Goal: Find specific page/section: Find specific page/section

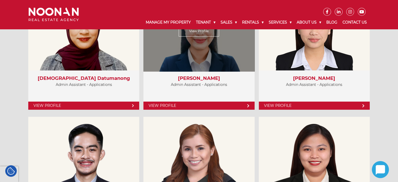
scroll to position [1834, 0]
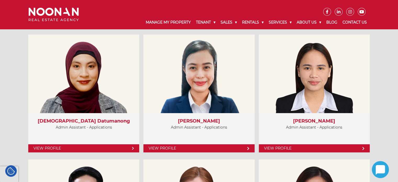
click at [64, 14] on img at bounding box center [54, 15] width 50 height 14
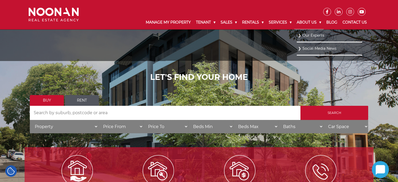
click at [300, 23] on link "About Us" at bounding box center [309, 23] width 30 height 14
click at [309, 34] on link "Our Experts" at bounding box center [329, 35] width 63 height 7
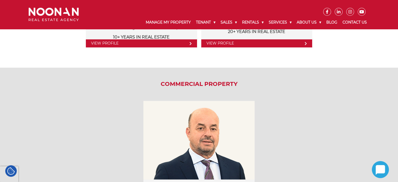
scroll to position [655, 0]
